Goal: Transaction & Acquisition: Purchase product/service

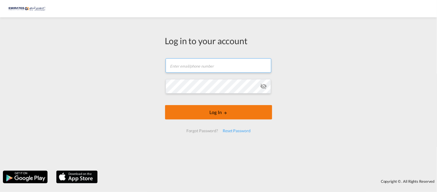
type input "[PERSON_NAME][EMAIL_ADDRESS][DOMAIN_NAME]"
click at [197, 118] on button "Log In" at bounding box center [218, 112] width 107 height 14
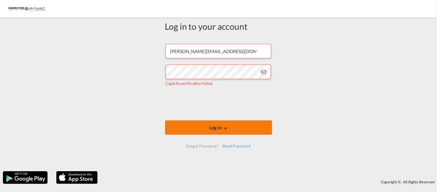
click at [242, 131] on button "Log In" at bounding box center [218, 127] width 107 height 14
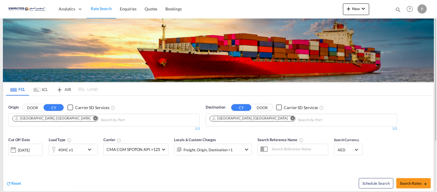
click at [255, 116] on md-chips-wrap "[GEOGRAPHIC_DATA], [GEOGRAPHIC_DATA]" at bounding box center [282, 119] width 146 height 11
click at [291, 117] on md-icon "Remove" at bounding box center [293, 118] width 4 height 4
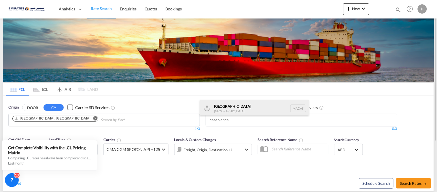
type input "casablanca"
click at [238, 106] on div "Casablanca [GEOGRAPHIC_DATA] [GEOGRAPHIC_DATA]" at bounding box center [255, 108] width 110 height 17
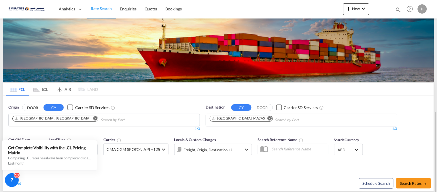
scroll to position [64, 0]
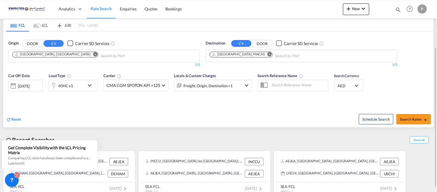
click at [23, 84] on div "[DATE]" at bounding box center [24, 85] width 12 height 5
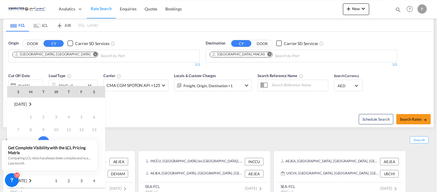
click at [161, 116] on div at bounding box center [218, 96] width 437 height 192
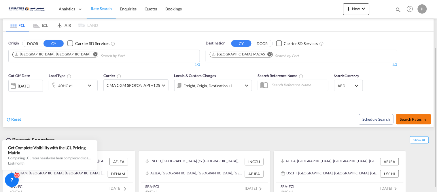
click at [416, 117] on span "Search Rates" at bounding box center [414, 119] width 28 height 5
type input "AEJEA to MACAS / [DATE]"
